Goal: Transaction & Acquisition: Purchase product/service

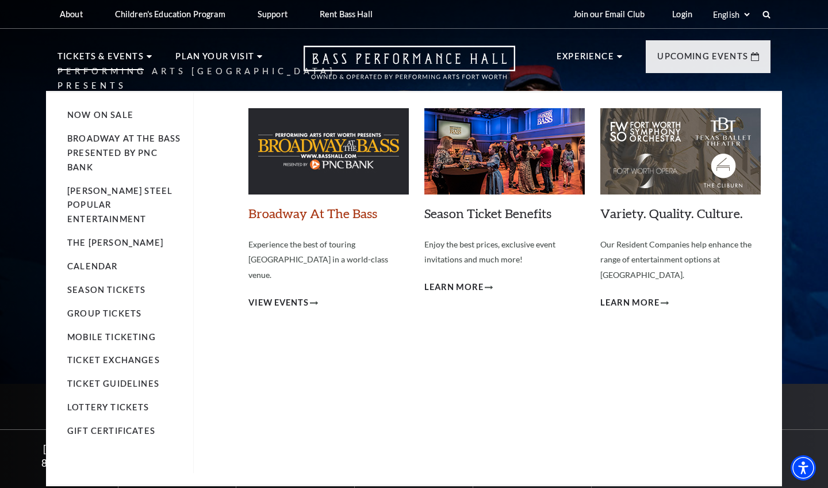
click at [282, 216] on link "Broadway At The Bass" at bounding box center [313, 213] width 129 height 16
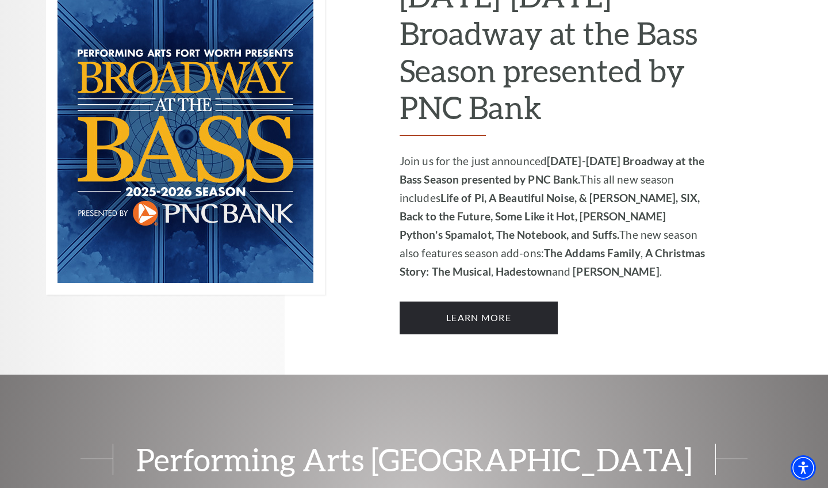
scroll to position [805, 0]
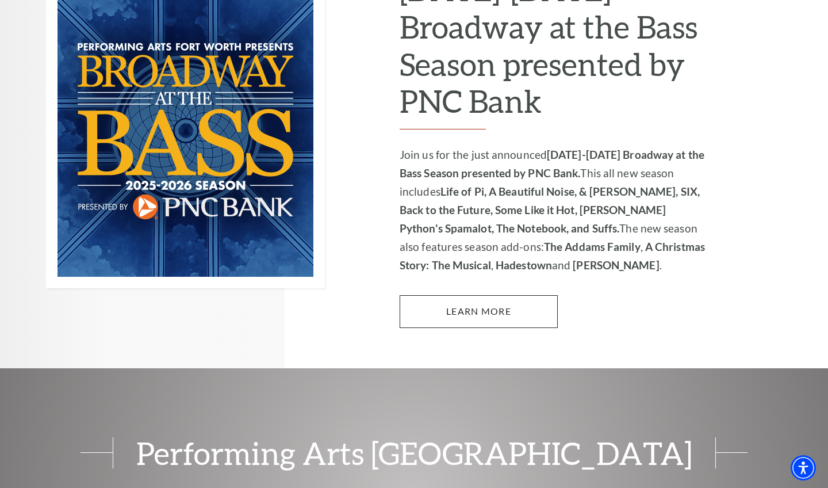
click at [473, 295] on link "Learn More" at bounding box center [479, 311] width 158 height 32
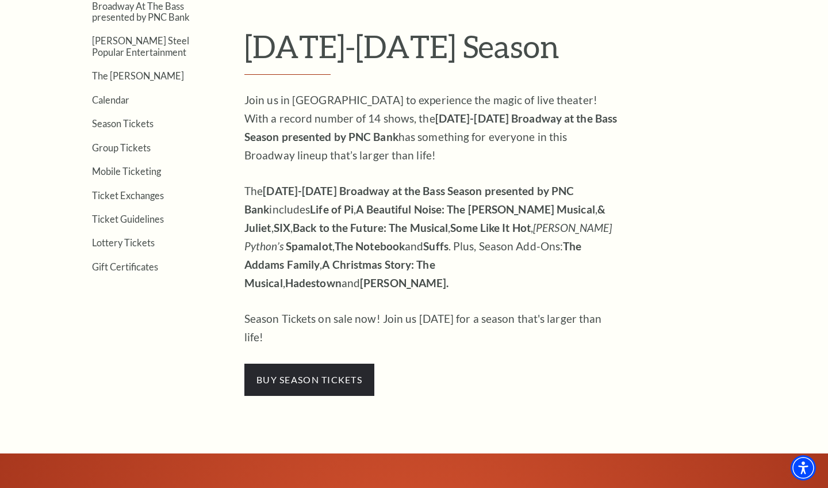
scroll to position [364, 0]
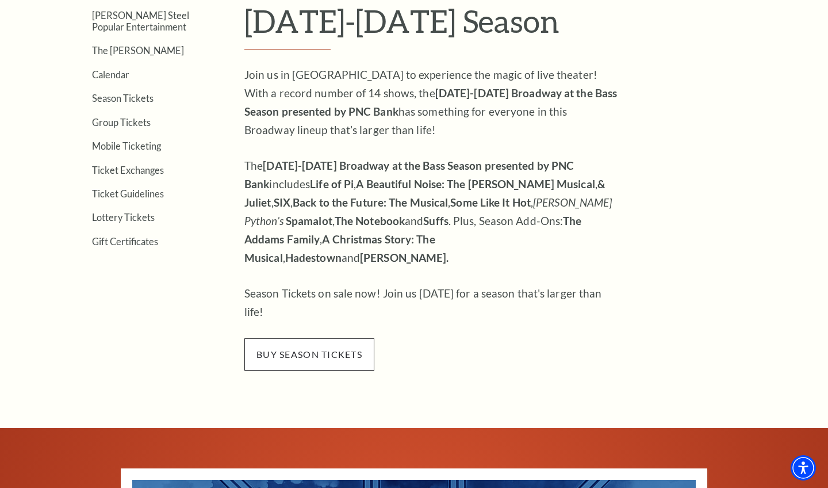
click at [340, 338] on span "buy season tickets" at bounding box center [310, 354] width 130 height 32
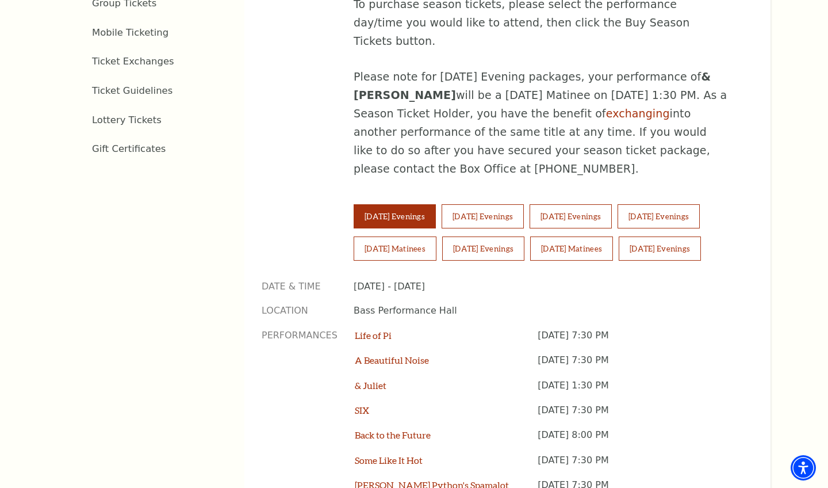
scroll to position [693, 0]
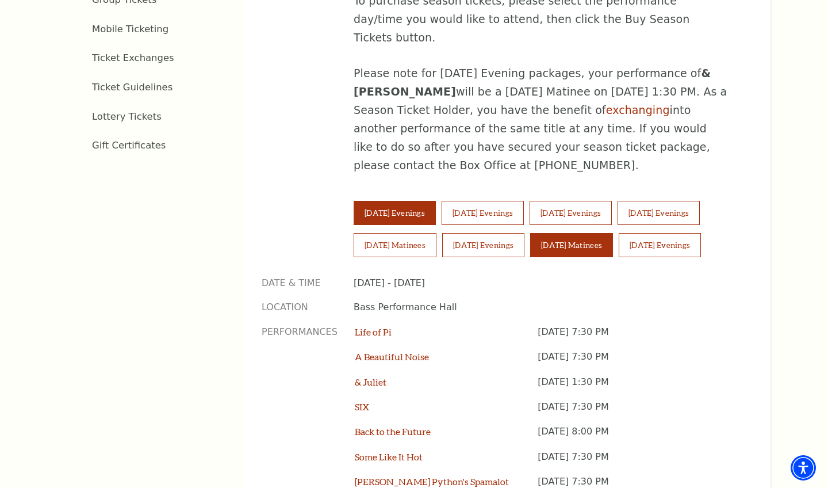
click at [588, 233] on button "Sunday Matinees" at bounding box center [571, 245] width 83 height 24
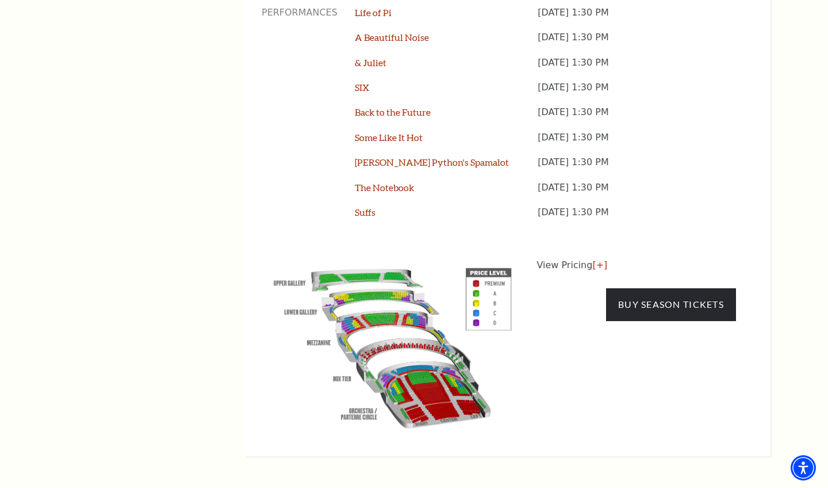
scroll to position [1018, 0]
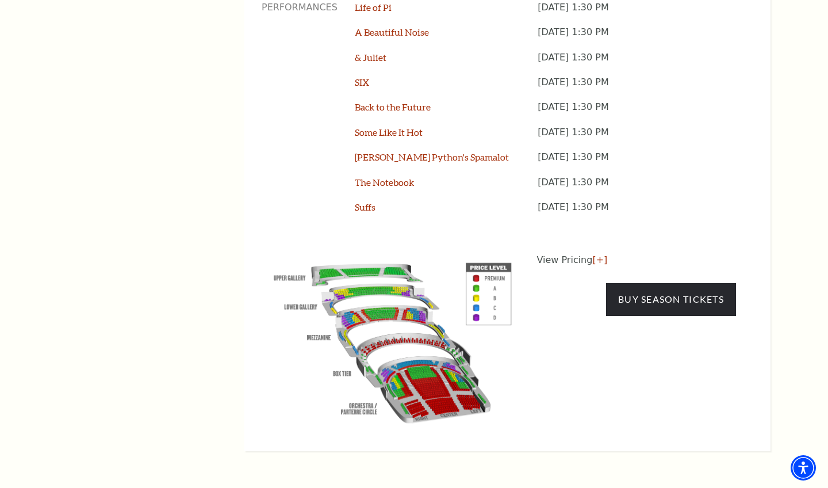
click at [426, 319] on img "button" at bounding box center [393, 340] width 262 height 175
click at [425, 318] on img "button" at bounding box center [393, 340] width 262 height 175
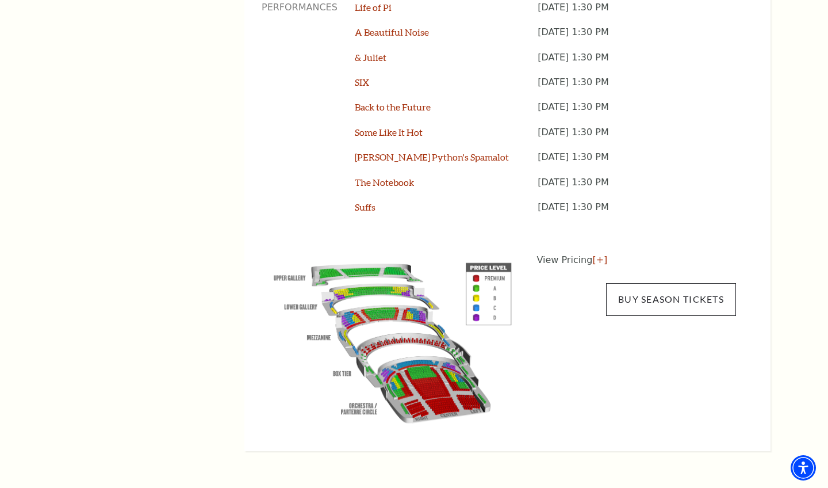
click at [683, 283] on link "Buy Season Tickets" at bounding box center [671, 299] width 130 height 32
click at [667, 283] on link "Buy Season Tickets" at bounding box center [671, 299] width 130 height 32
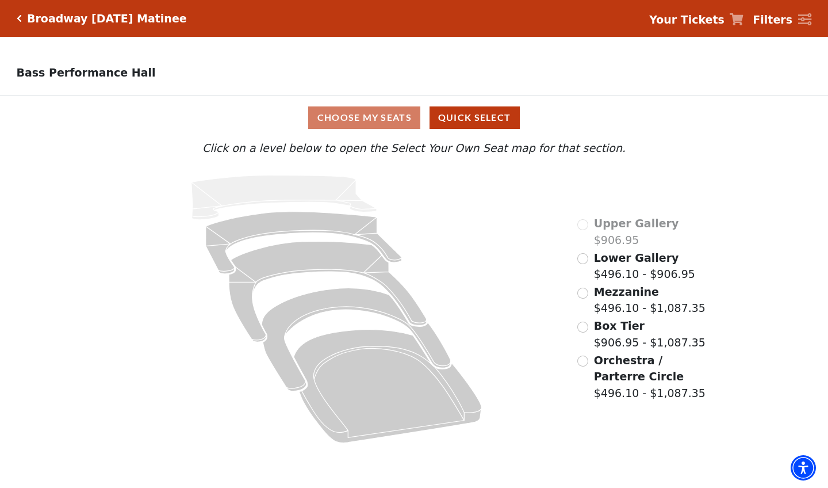
click at [583, 326] on input "Box Tier$906.95 - $1,087.35\a" at bounding box center [583, 327] width 11 height 11
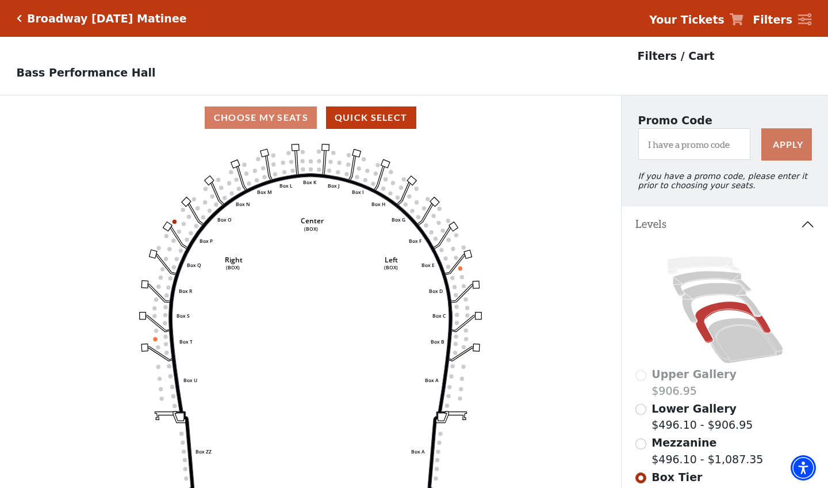
scroll to position [54, 0]
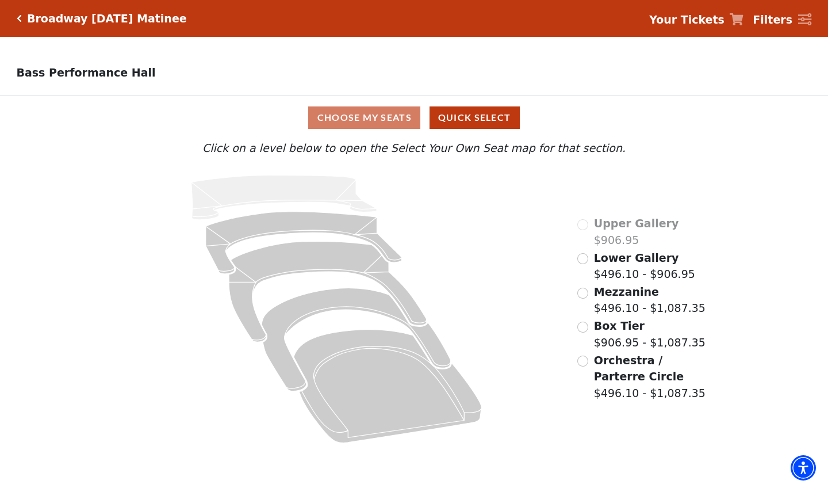
click at [589, 360] on input "Orchestra / Parterre Circle$496.10 - $1,087.35\a" at bounding box center [583, 361] width 11 height 11
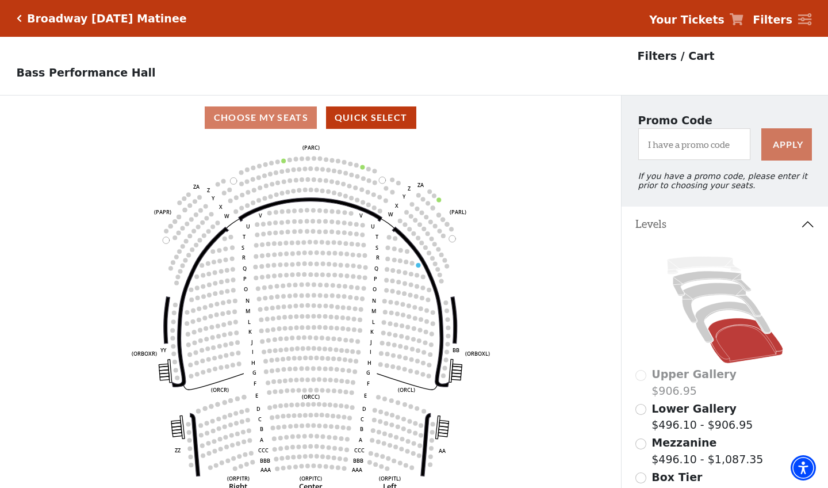
scroll to position [54, 0]
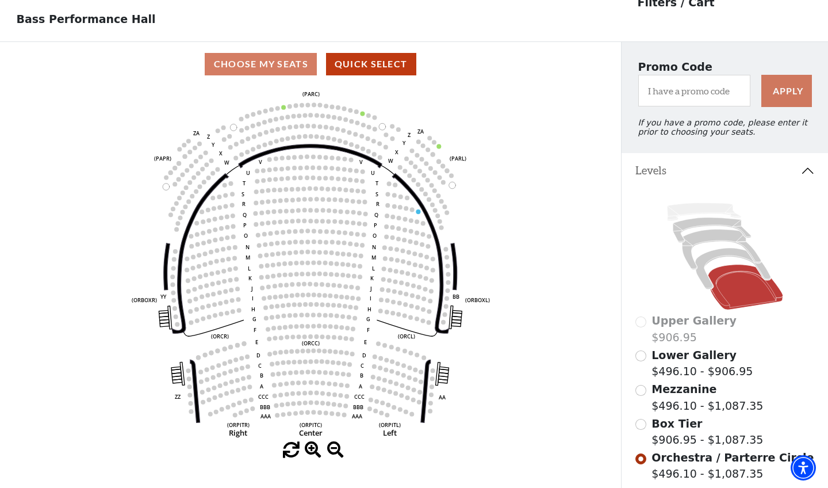
click at [643, 388] on input "Mezzanine$496.10 - $1,087.35\a" at bounding box center [641, 390] width 11 height 11
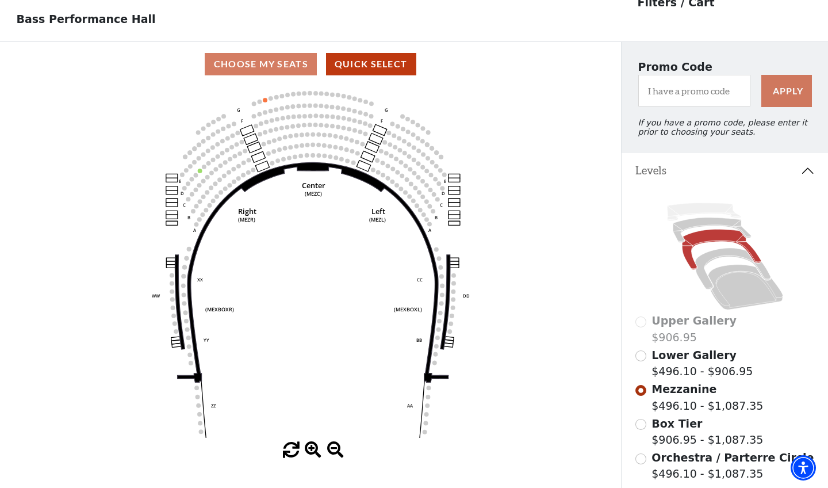
click at [641, 357] on input "Lower Gallery$496.10 - $906.95\a" at bounding box center [641, 355] width 11 height 11
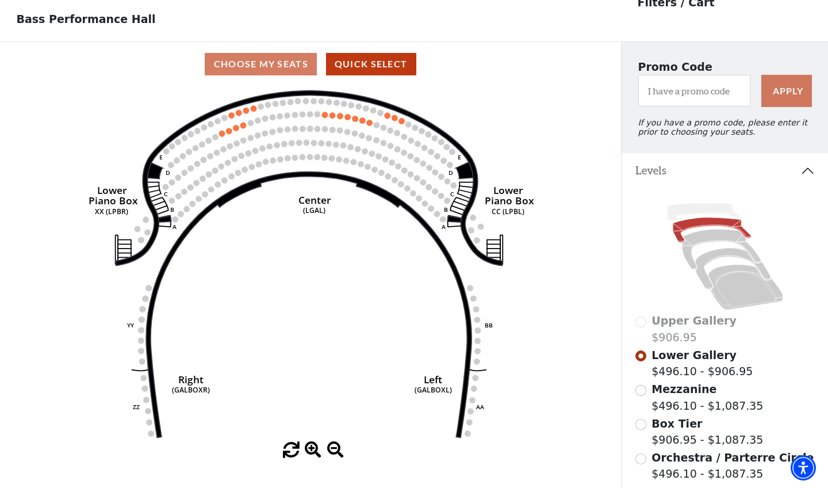
click at [646, 320] on div "Upper Gallery $906.95" at bounding box center [725, 328] width 179 height 33
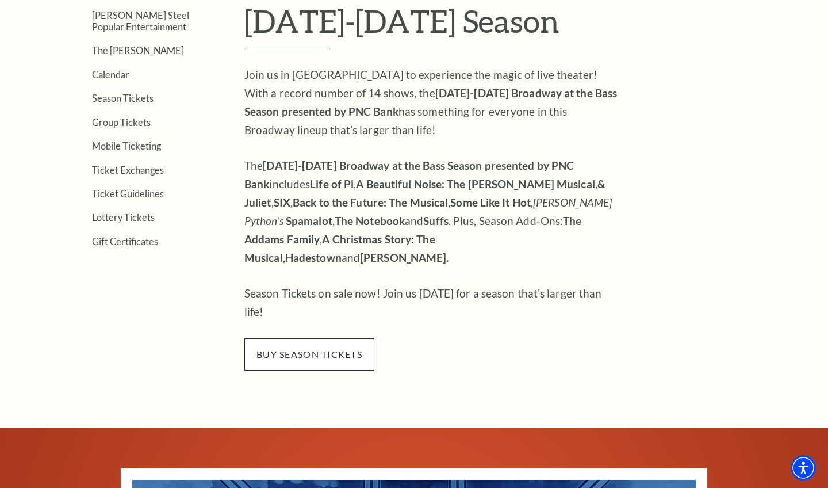
click at [321, 338] on span "buy season tickets" at bounding box center [310, 354] width 130 height 32
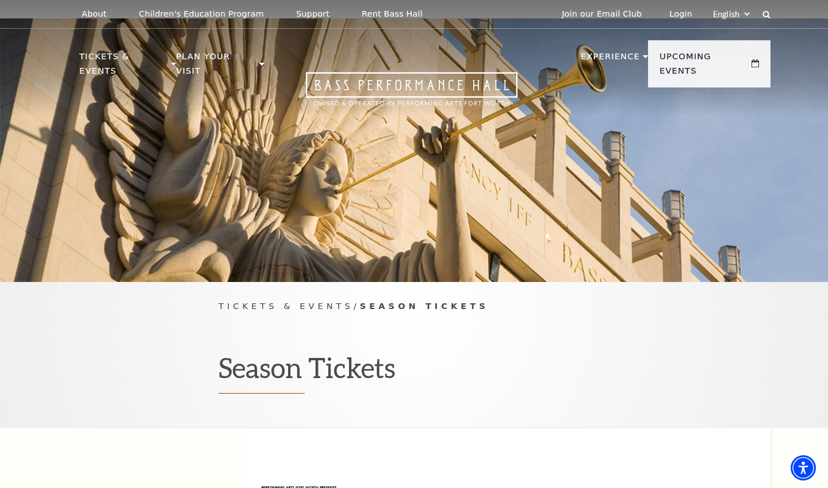
click at [333, 351] on h1 "Season Tickets" at bounding box center [414, 372] width 391 height 43
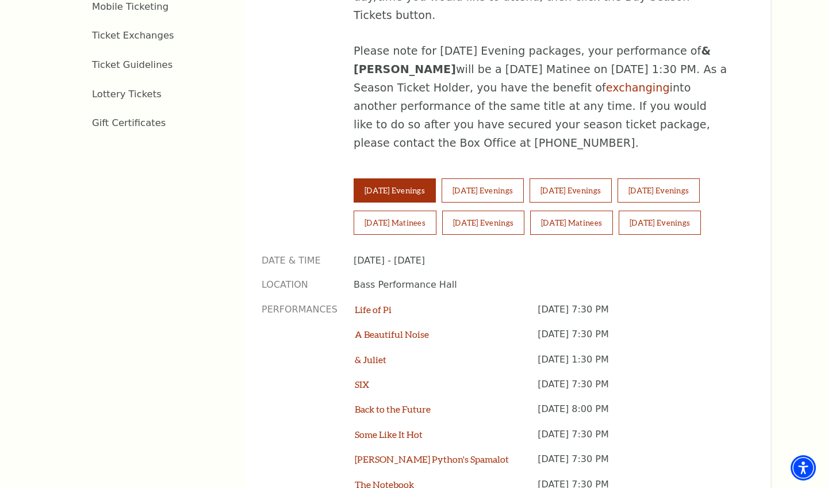
scroll to position [716, 0]
click at [684, 178] on button "Friday Evenings" at bounding box center [659, 190] width 82 height 24
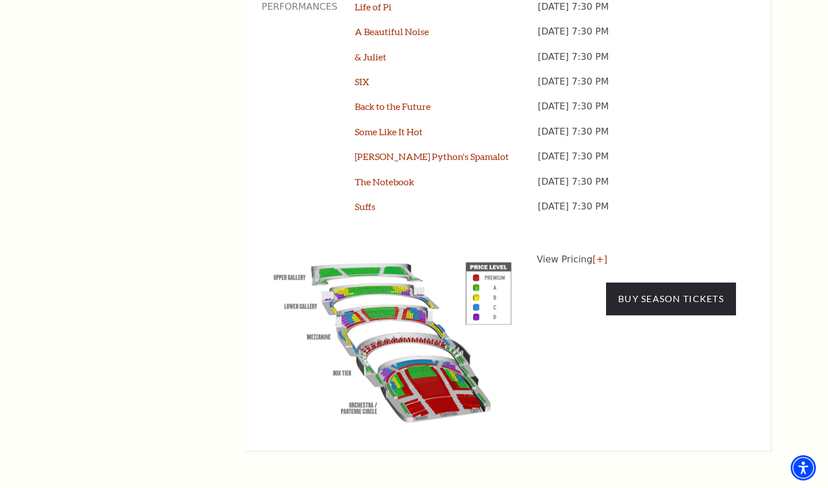
scroll to position [1027, 0]
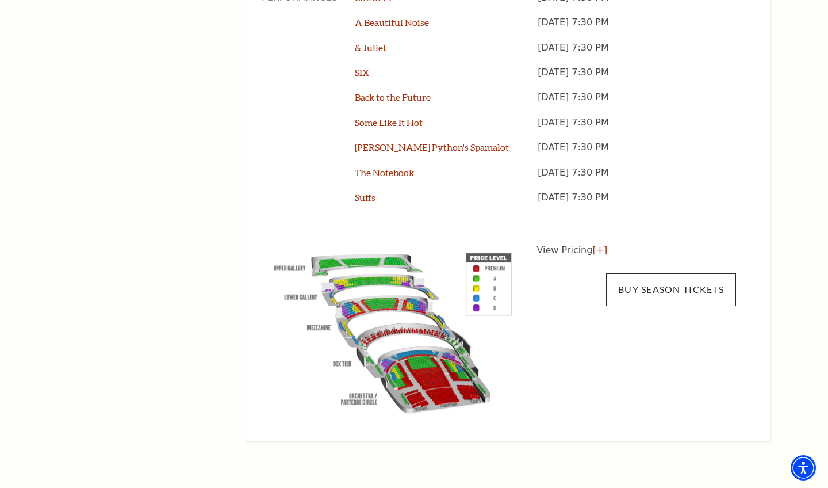
click at [674, 273] on link "Buy Season Tickets" at bounding box center [671, 289] width 130 height 32
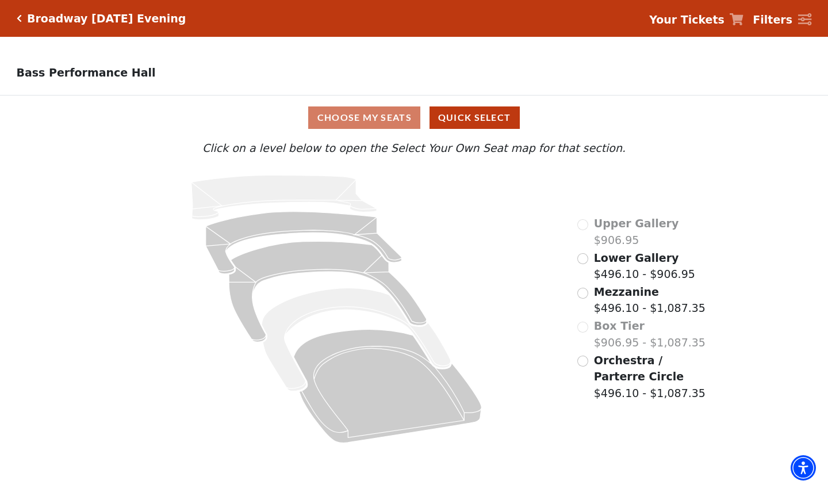
click at [583, 354] on div "Orchestra / Parterre Circle $496.10 - $1,087.35" at bounding box center [647, 376] width 139 height 49
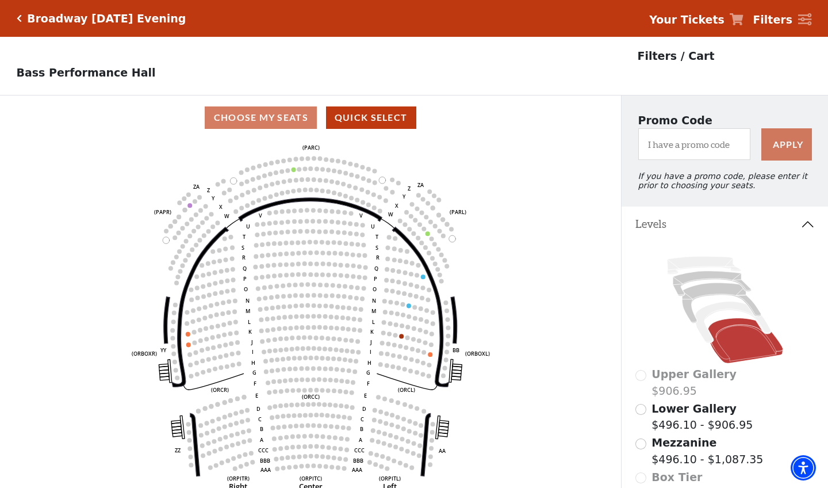
scroll to position [54, 0]
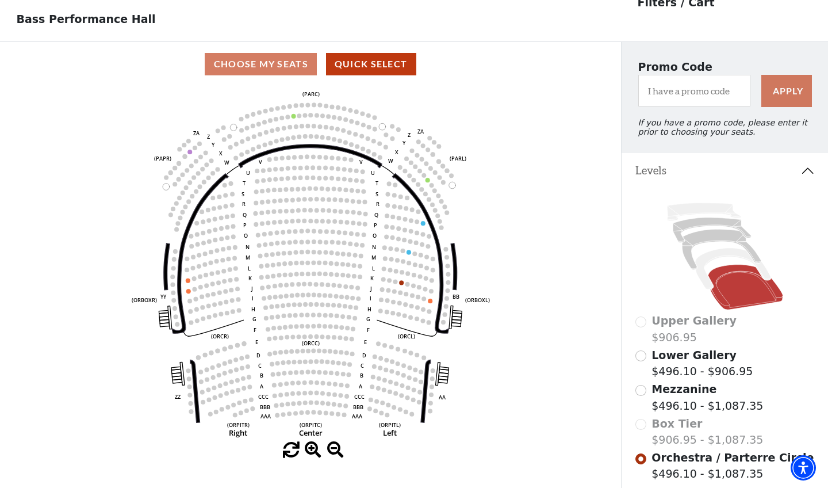
click at [264, 62] on div "Choose My Seats Quick Select" at bounding box center [310, 64] width 621 height 22
